Goal: Information Seeking & Learning: Learn about a topic

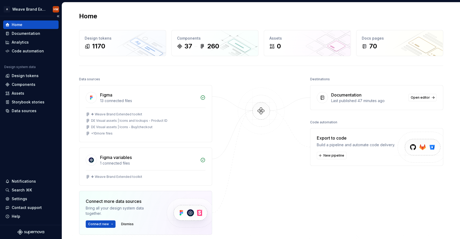
click at [30, 23] on div "Home" at bounding box center [30, 24] width 51 height 5
click at [31, 33] on div "Documentation" at bounding box center [26, 33] width 28 height 5
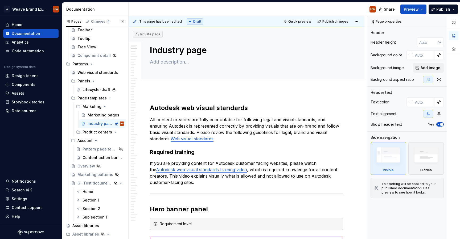
scroll to position [485, 0]
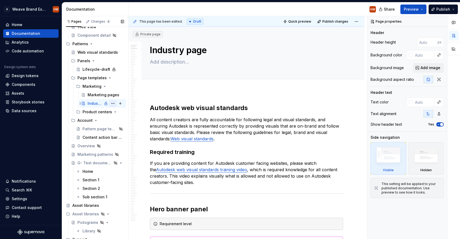
click at [109, 104] on button "Page tree" at bounding box center [112, 103] width 7 height 7
click at [95, 103] on div "Pages Changes 4 Add Accessibility guide for tree Page tree. Navigate the tree w…" at bounding box center [95, 129] width 67 height 226
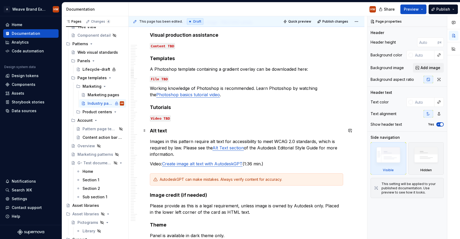
scroll to position [878, 0]
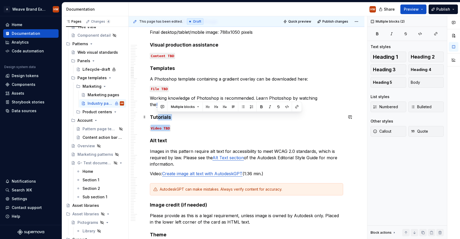
drag, startPoint x: 187, startPoint y: 130, endPoint x: 155, endPoint y: 118, distance: 34.6
click at [174, 127] on p "Video TBD" at bounding box center [246, 128] width 193 height 6
drag, startPoint x: 174, startPoint y: 128, endPoint x: 151, endPoint y: 117, distance: 25.1
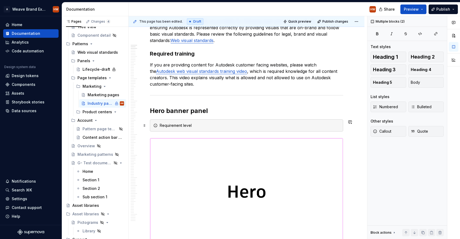
scroll to position [0, 0]
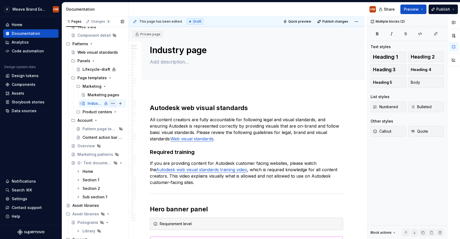
click at [109, 104] on button "Page tree" at bounding box center [112, 103] width 7 height 7
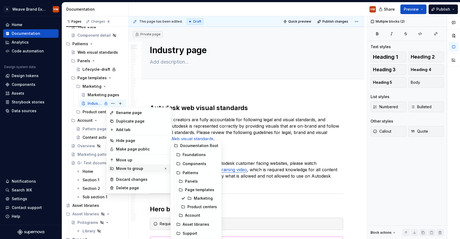
click at [223, 92] on html "A Weave Brand Extended HW Home Documentation Analytics Code automation Design s…" at bounding box center [230, 119] width 460 height 239
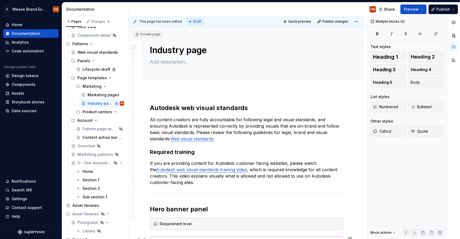
type textarea "*"
